Goal: Go to known website: Access a specific website the user already knows

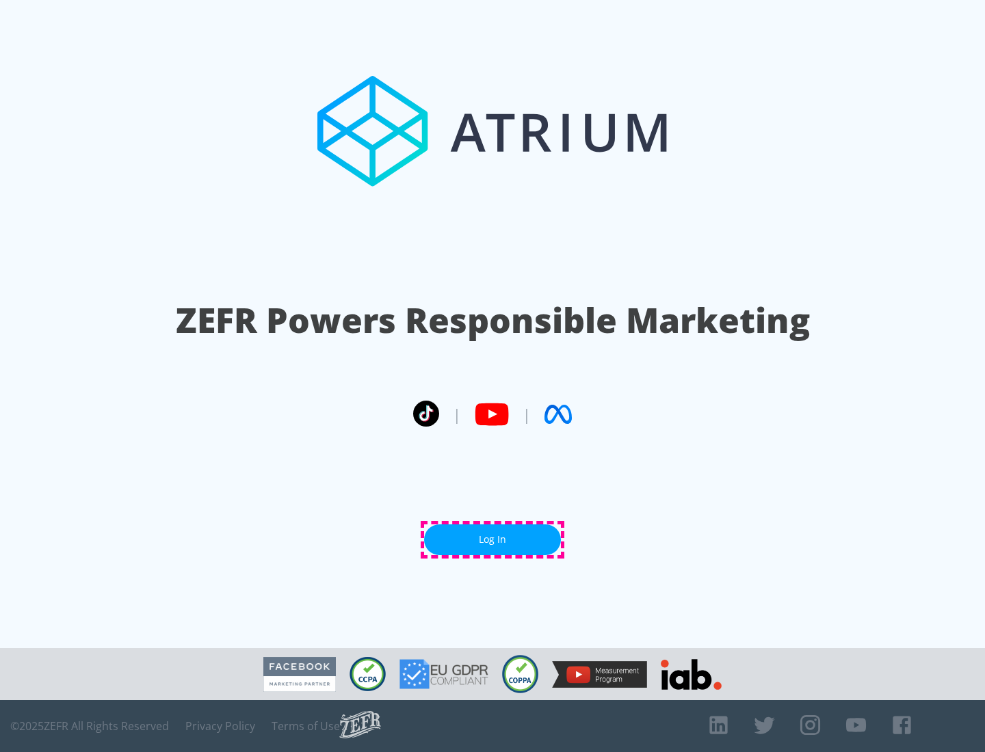
click at [492, 540] on link "Log In" at bounding box center [492, 540] width 137 height 31
